Goal: Transaction & Acquisition: Purchase product/service

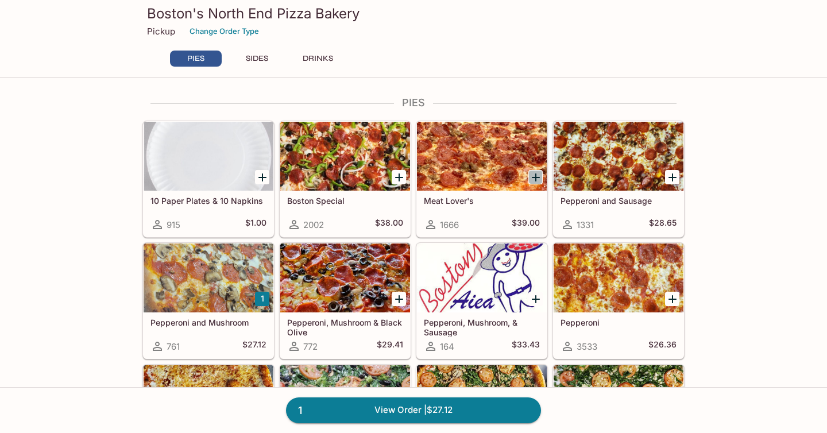
click at [541, 179] on icon "Add Meat Lover's" at bounding box center [536, 178] width 14 height 14
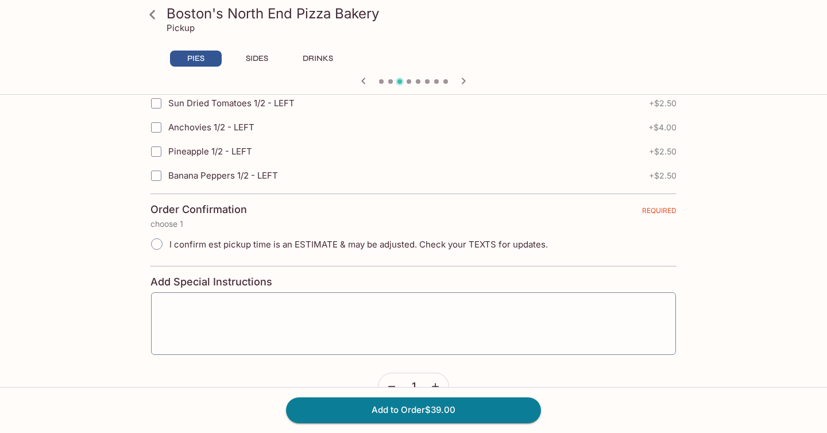
scroll to position [2589, 0]
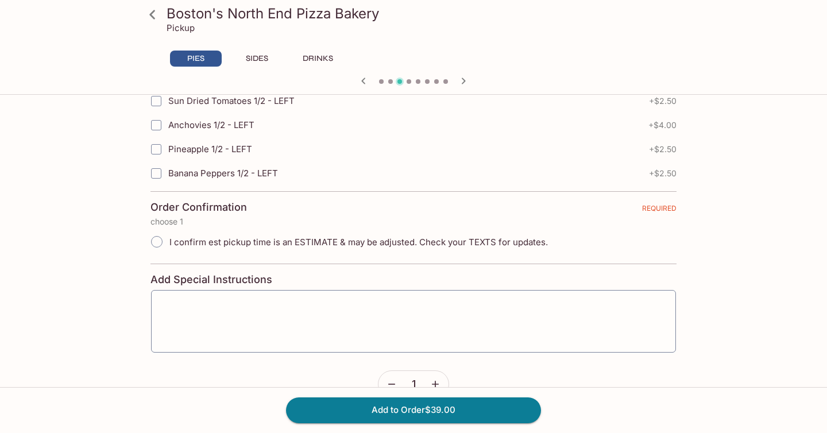
click at [329, 246] on span "I confirm est pickup time is an ESTIMATE & may be adjusted. Check your TEXTS fo…" at bounding box center [358, 242] width 379 height 11
click at [169, 246] on input "I confirm est pickup time is an ESTIMATE & may be adjusted. Check your TEXTS fo…" at bounding box center [157, 242] width 24 height 24
radio input "true"
click at [382, 416] on button "Add to Order $39.00" at bounding box center [413, 410] width 255 height 25
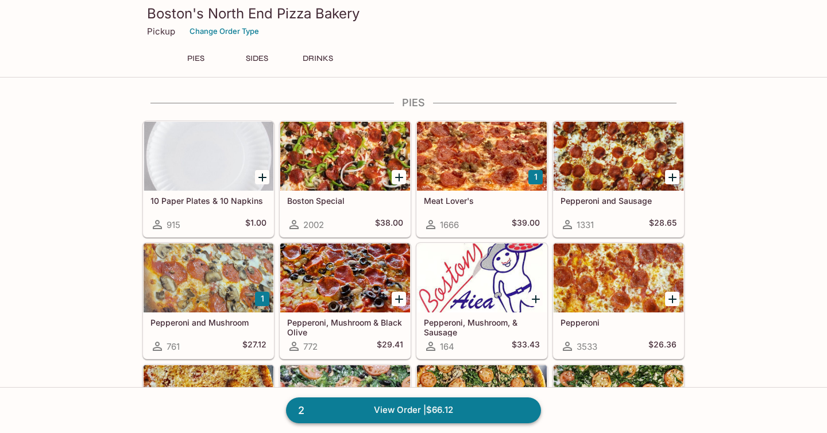
click at [399, 407] on link "2 View Order | $66.12" at bounding box center [413, 410] width 255 height 25
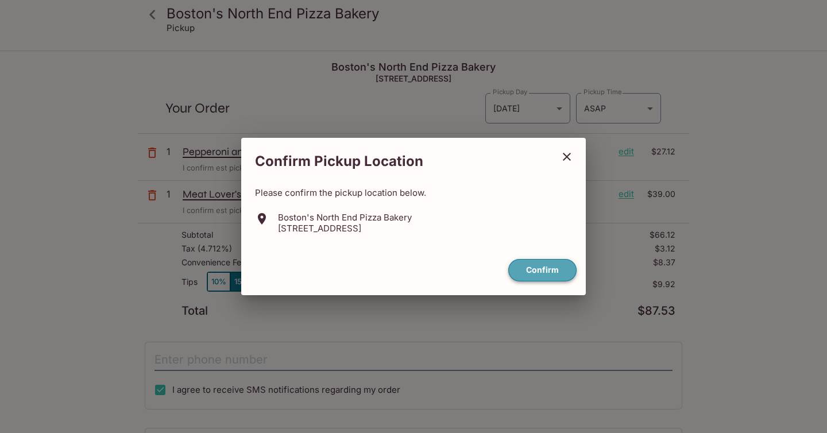
click at [540, 273] on button "Confirm" at bounding box center [542, 270] width 68 height 22
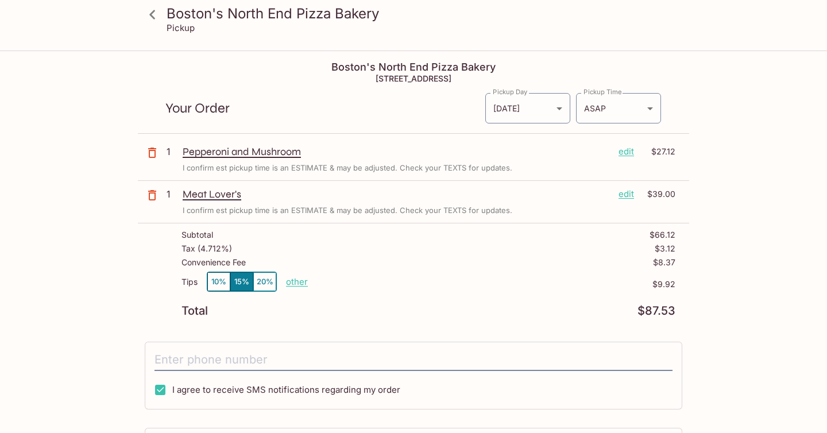
click at [295, 283] on p "other" at bounding box center [297, 281] width 22 height 11
drag, startPoint x: 375, startPoint y: 285, endPoint x: 407, endPoint y: 285, distance: 32.7
click at [398, 285] on div "Tips 10% 15% 20% Done 9.92 $9.92" at bounding box center [429, 289] width 494 height 34
type input "0.00"
click at [385, 52] on div "Boston's North End Pizza Bakery [STREET_ADDRESS]" at bounding box center [413, 68] width 551 height 32
